Goal: Contribute content

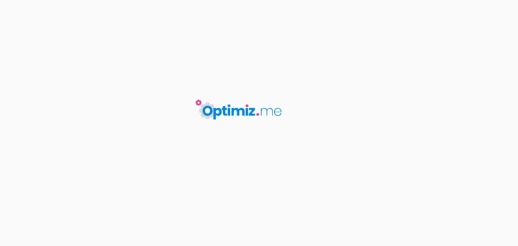
type input "Croquettes chat sénior"
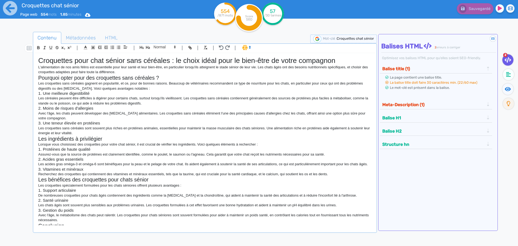
click at [2, 12] on div "Croquettes chat sénior Page web 554 mots 1.85 minutes Html Pdf Word" at bounding box center [103, 13] width 207 height 26
click at [9, 12] on icon at bounding box center [10, 8] width 14 height 14
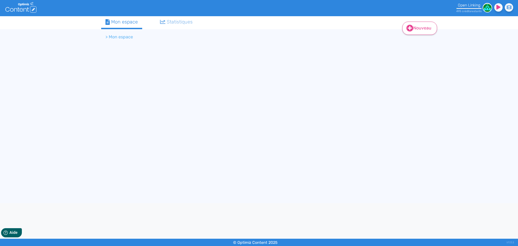
click at [414, 28] on link "Nouveau" at bounding box center [419, 28] width 35 height 13
click at [415, 39] on button "Contenu" at bounding box center [423, 42] width 43 height 9
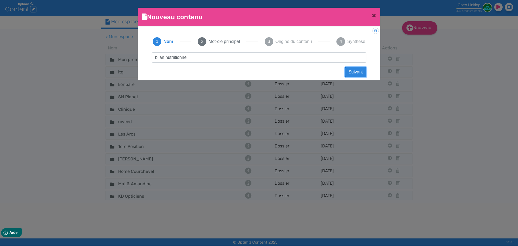
click at [353, 72] on button "Suivant" at bounding box center [355, 72] width 21 height 10
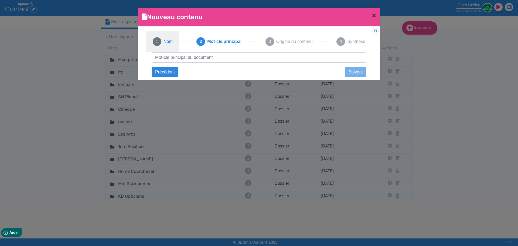
click at [168, 44] on span "Nom" at bounding box center [168, 41] width 9 height 6
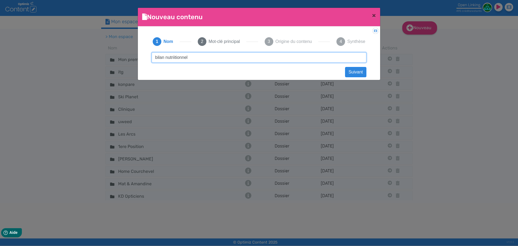
click at [178, 57] on input "bilan nutriitionnel" at bounding box center [259, 57] width 215 height 10
click at [175, 58] on input "bilan nutriitionnel" at bounding box center [259, 57] width 215 height 10
type input "bilan nutritionnel"
click at [208, 60] on input "bilan nutritionnel" at bounding box center [259, 57] width 215 height 10
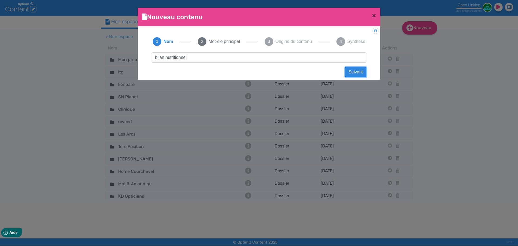
click at [352, 74] on button "Suivant" at bounding box center [355, 72] width 21 height 10
click at [284, 63] on div "bilan nutritionnel Suivant Précédent Suivant Contenu vide Créer un contenu [DEM…" at bounding box center [259, 62] width 226 height 20
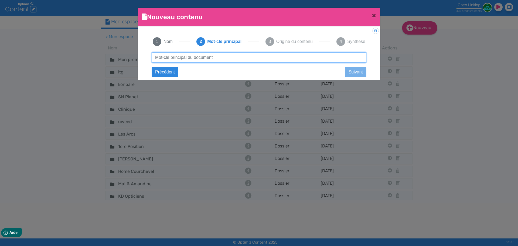
click at [276, 58] on input "text" at bounding box center [259, 57] width 215 height 10
paste input "bilan nutritionnel"
type input "bilan nutritionnel"
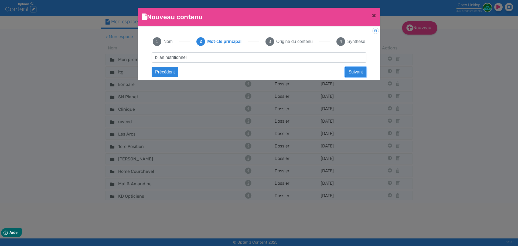
click at [349, 70] on button "Suivant" at bounding box center [355, 72] width 21 height 10
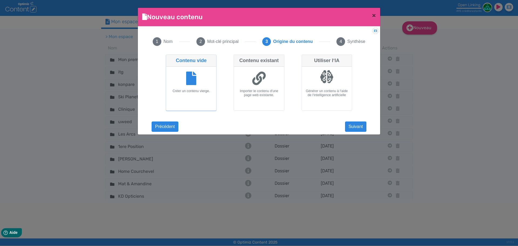
click at [307, 84] on div at bounding box center [327, 79] width 46 height 20
click at [305, 58] on input "Utiliser l‘IA Générer un contenu à l‘aide de l‘intelligence artificielle" at bounding box center [304, 57] width 4 height 4
radio input "true"
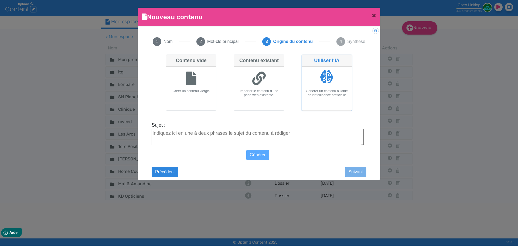
click at [216, 137] on textarea "Sujet :" at bounding box center [258, 137] width 212 height 16
paste textarea "bilan nutritionnel"
type textarea "bilan nutritionnel"
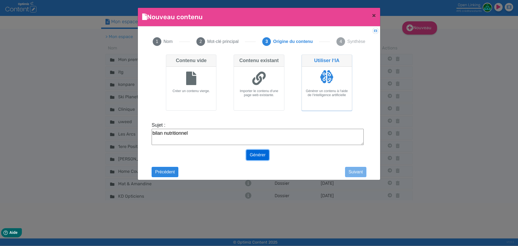
click at [255, 155] on button "Générer" at bounding box center [257, 155] width 23 height 10
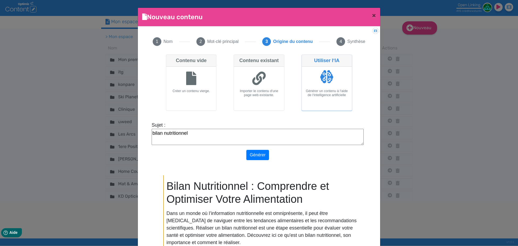
scroll to position [40, 0]
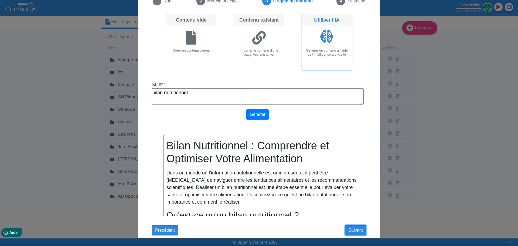
click at [352, 234] on button "Suivant" at bounding box center [355, 230] width 21 height 10
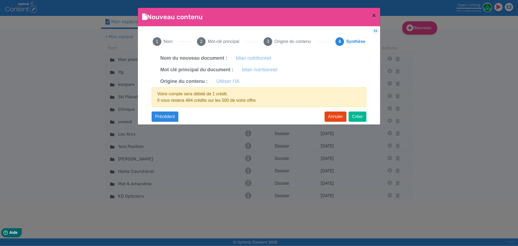
scroll to position [0, 0]
click at [357, 114] on button "Créer" at bounding box center [358, 116] width 18 height 10
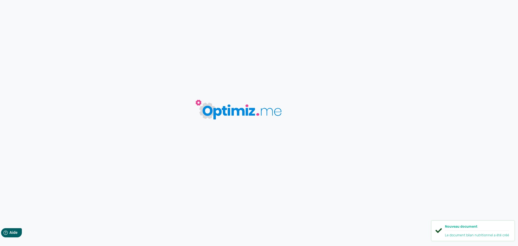
type input "bilan nutritionnel"
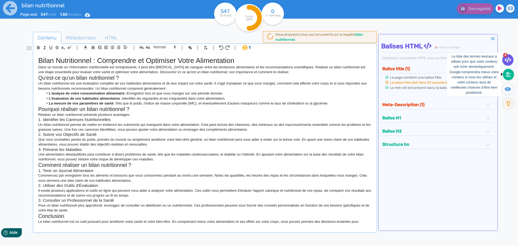
click at [512, 76] on fa-icon at bounding box center [508, 74] width 11 height 11
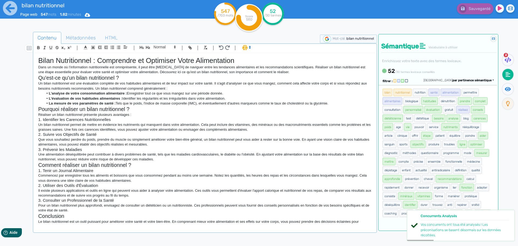
click at [473, 81] on span "par pertinence sémantique" at bounding box center [472, 81] width 39 height 4
click at [450, 95] on span "par fréquence" at bounding box center [441, 96] width 18 height 3
